Goal: Task Accomplishment & Management: Manage account settings

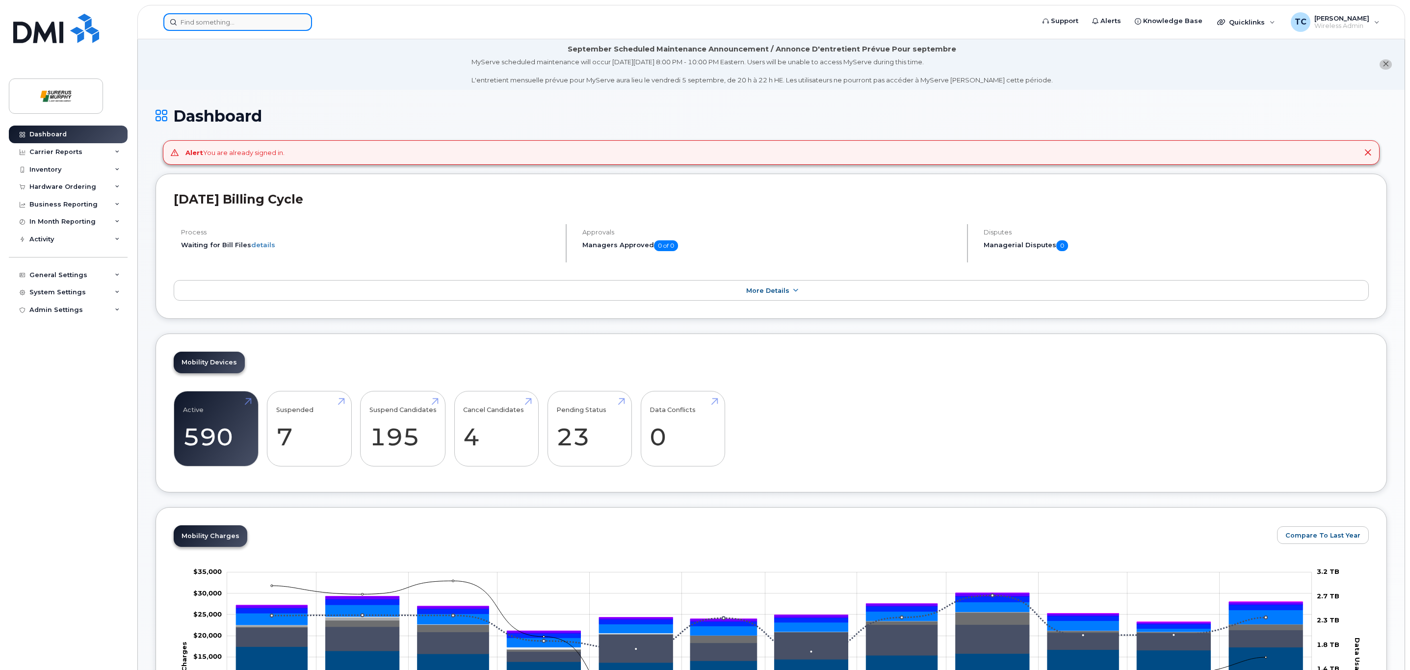
click at [256, 23] on input at bounding box center [237, 22] width 149 height 18
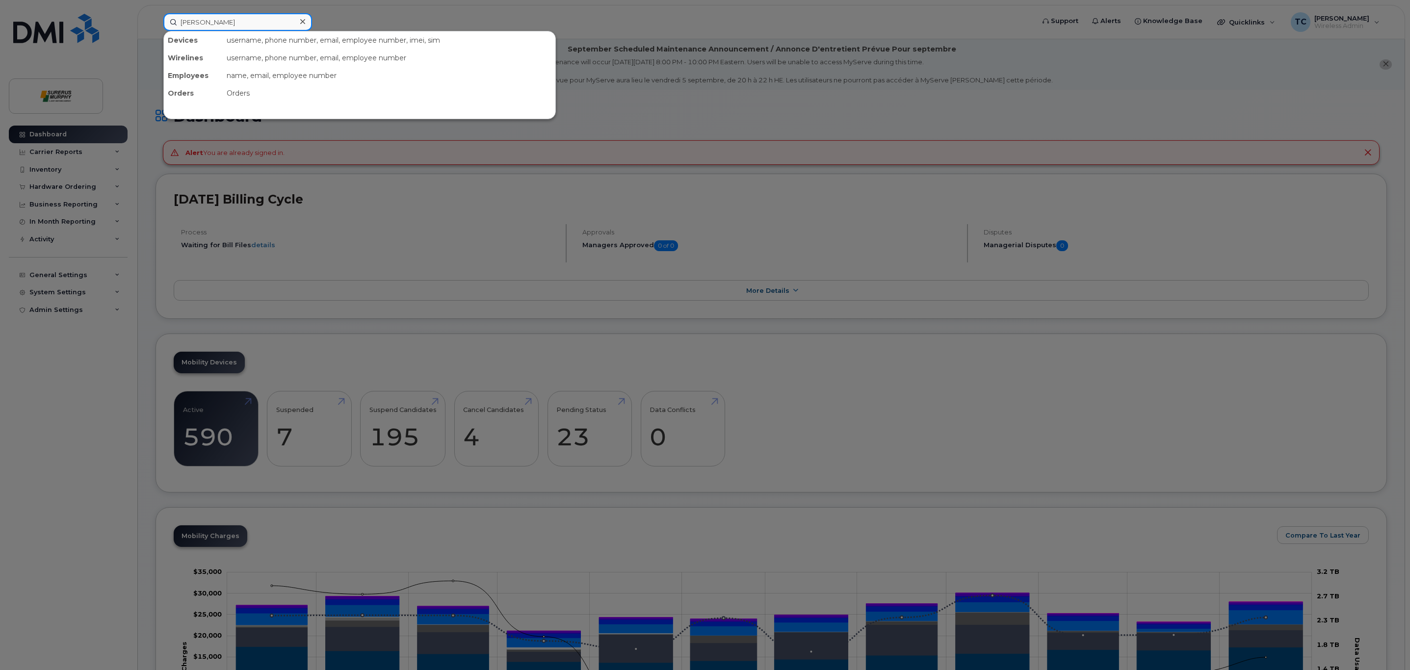
type input "Jameson"
click at [264, 71] on div "Jameson Maurer iPad 250-556-4150 active -" at bounding box center [360, 62] width 392 height 20
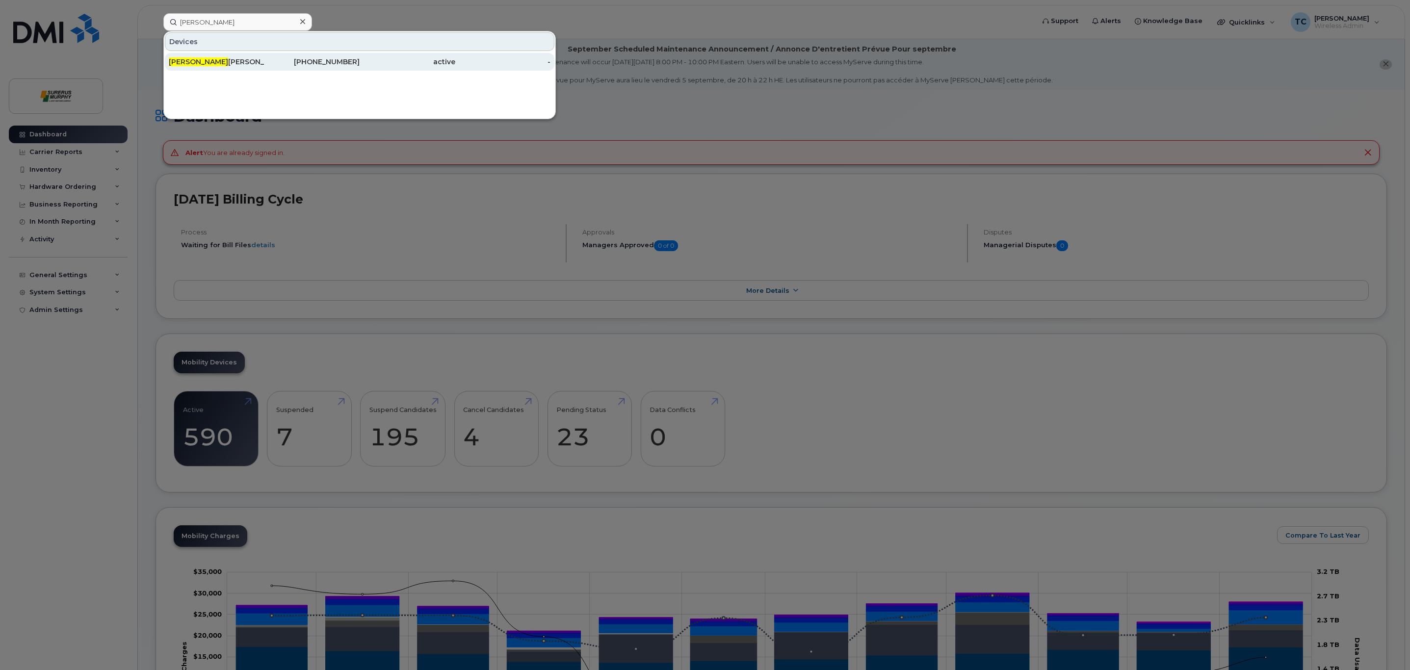
click at [266, 65] on div "250-556-4150" at bounding box center [312, 62] width 96 height 10
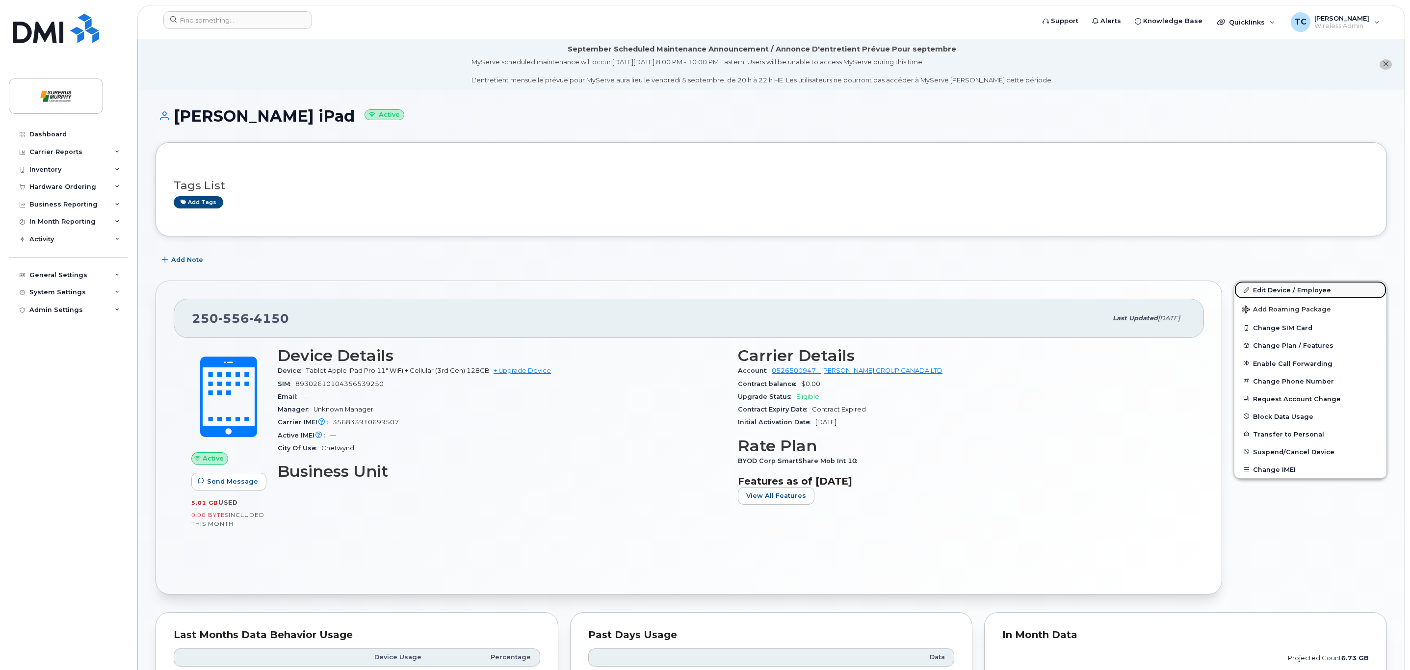
click at [1291, 291] on link "Edit Device / Employee" at bounding box center [1311, 290] width 152 height 18
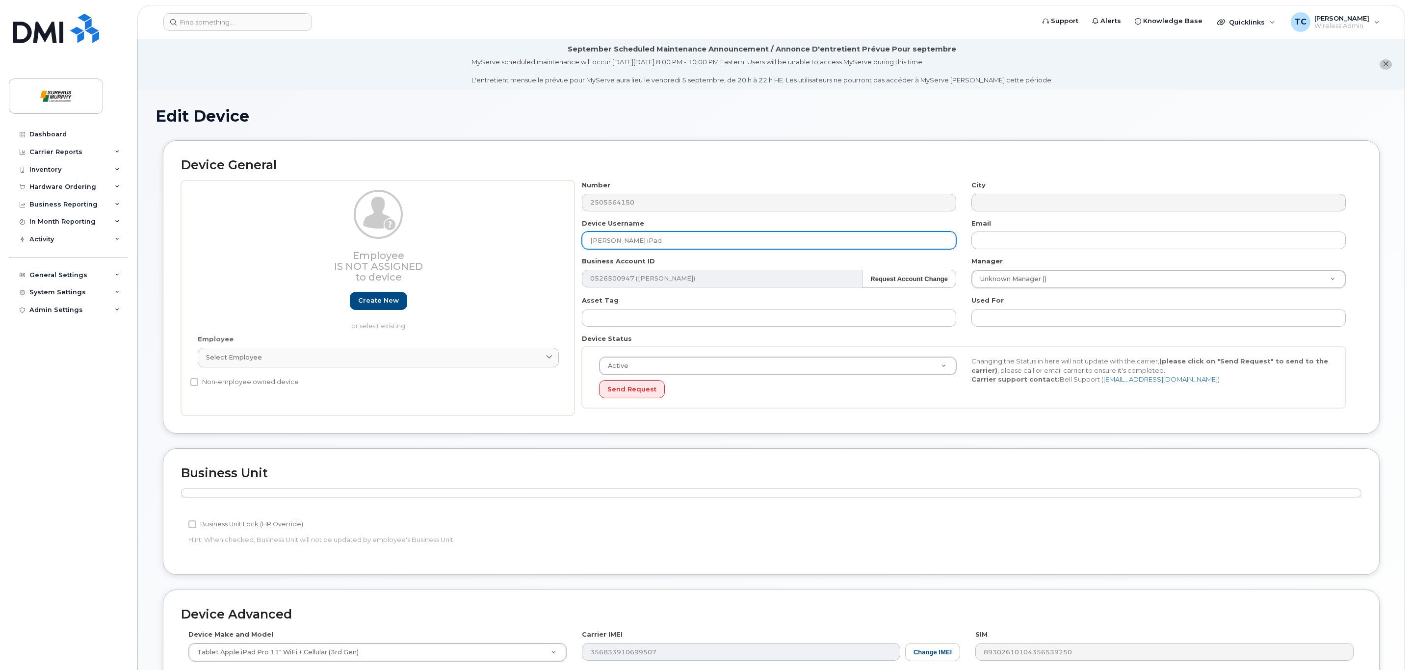
drag, startPoint x: 644, startPoint y: 242, endPoint x: 502, endPoint y: 230, distance: 141.9
click at [502, 230] on div "Employee Is not assigned to device Create new or select existing Employee Selec…" at bounding box center [771, 298] width 1181 height 235
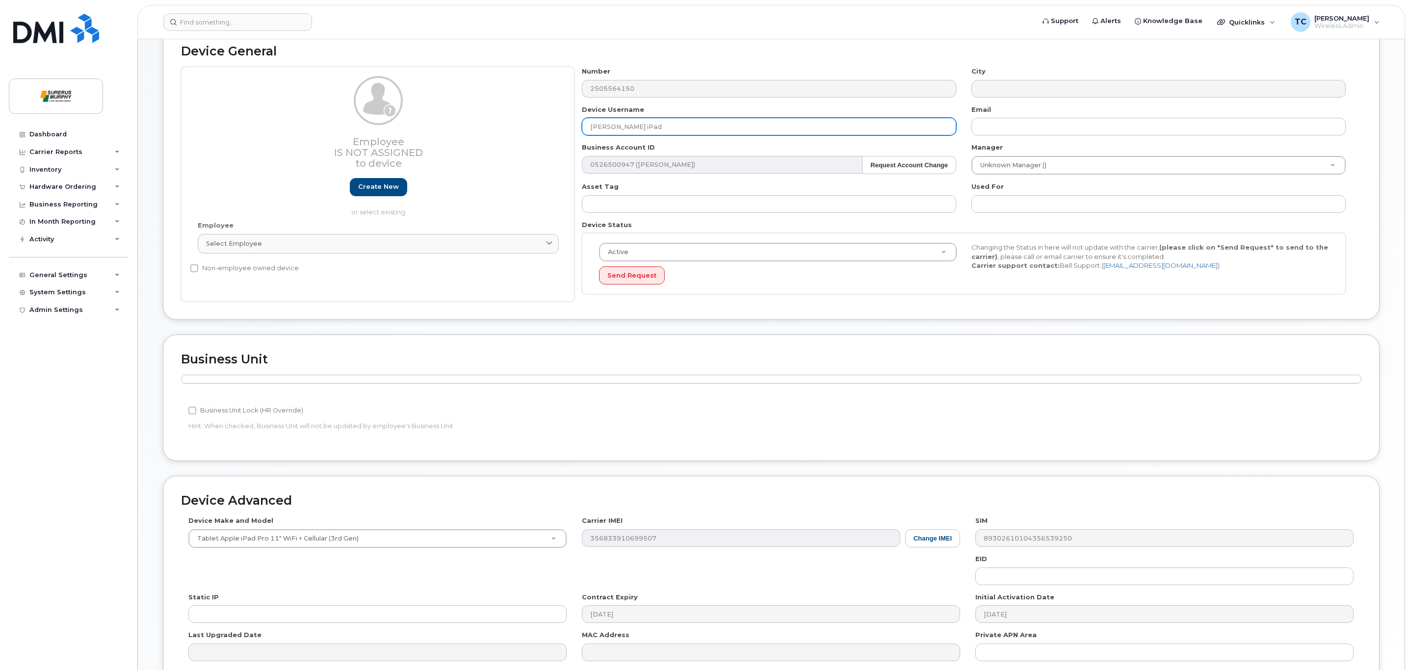
scroll to position [217, 0]
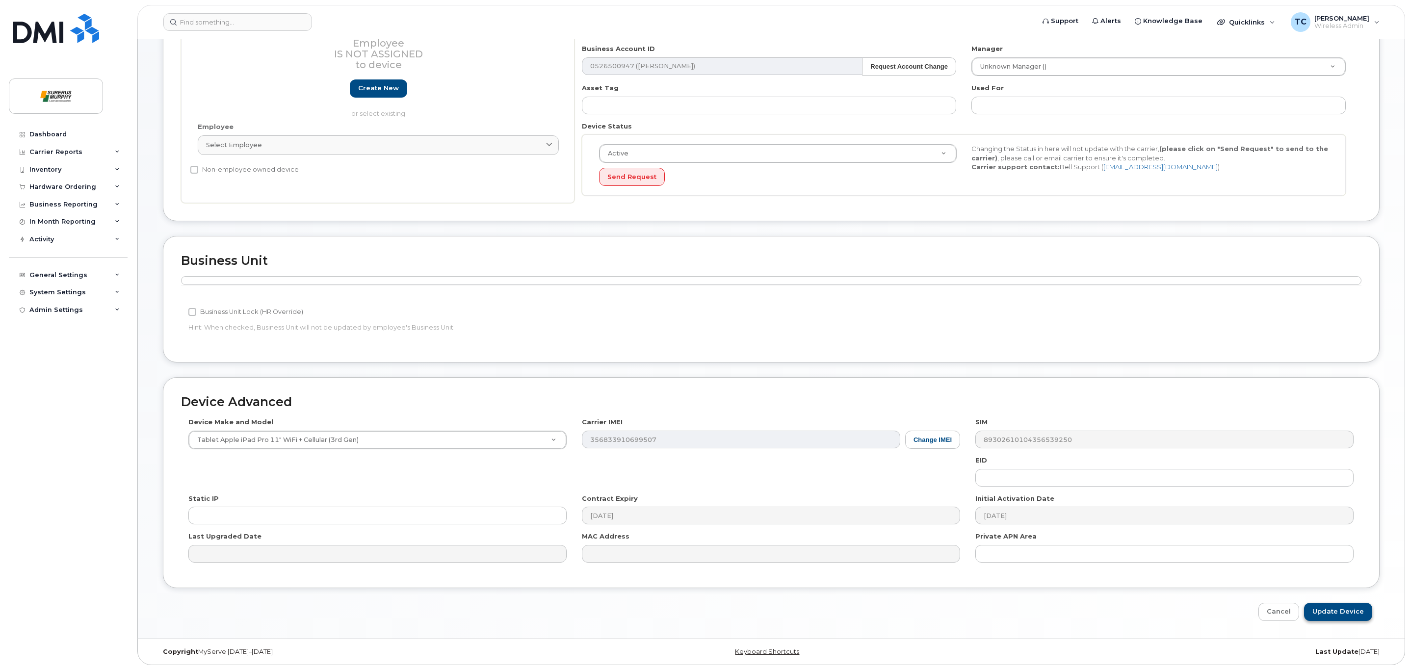
type input "[PERSON_NAME] iPad"
click at [1351, 610] on input "Update Device" at bounding box center [1338, 612] width 68 height 18
type input "Saving..."
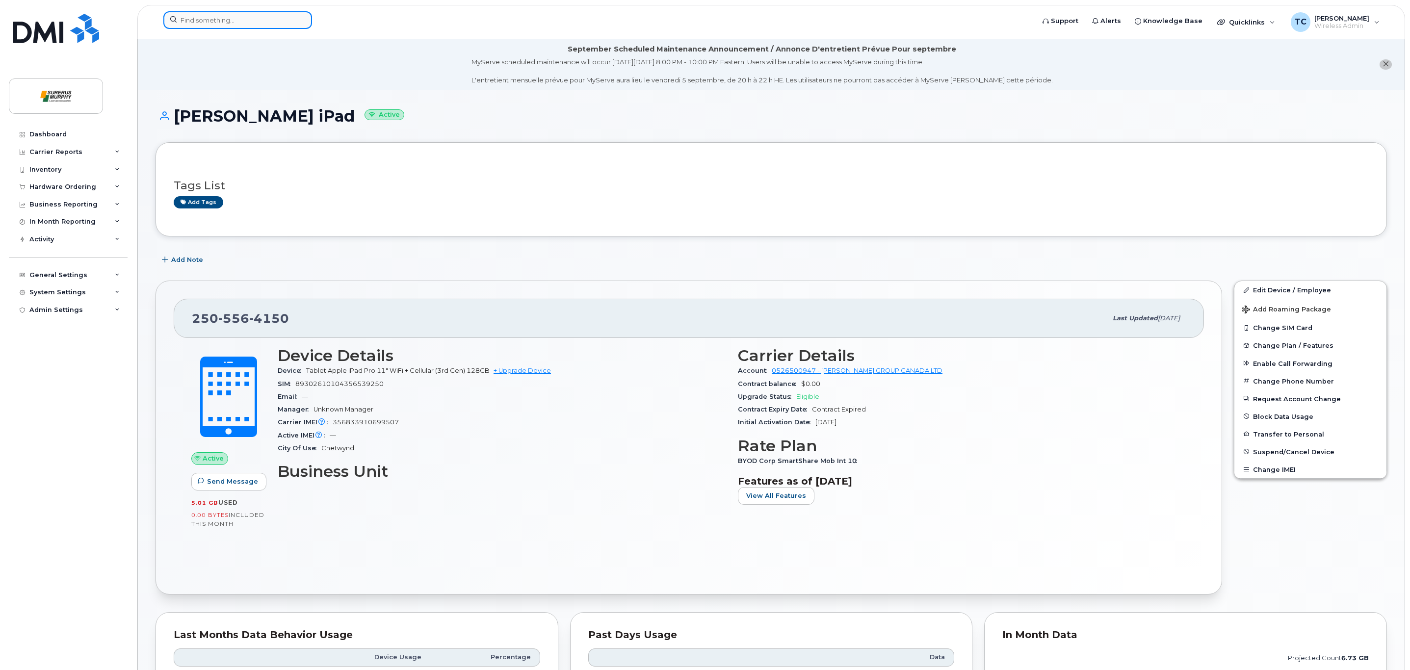
click at [246, 18] on input at bounding box center [237, 20] width 149 height 18
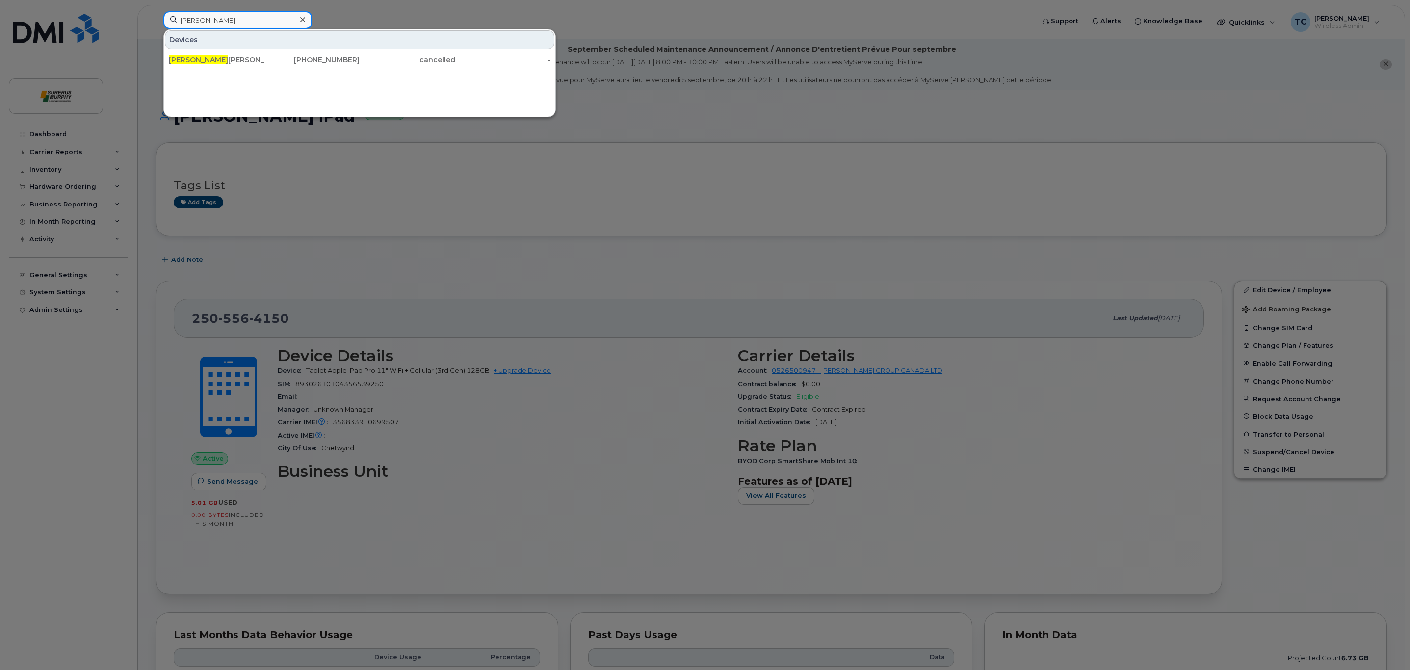
type input "[PERSON_NAME]"
